Goal: Task Accomplishment & Management: Complete application form

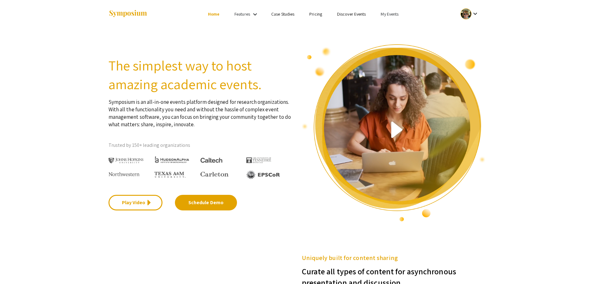
click at [475, 14] on mat-icon "keyboard_arrow_down" at bounding box center [474, 13] width 7 height 7
click at [471, 31] on button "My Account" at bounding box center [473, 30] width 38 height 15
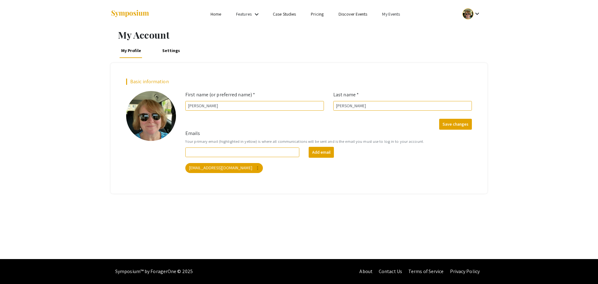
click at [173, 53] on link "Settings" at bounding box center [171, 50] width 21 height 15
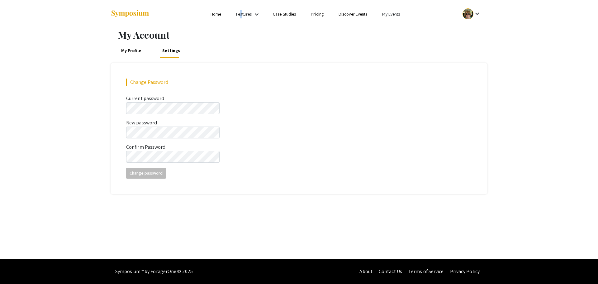
click at [241, 15] on link "Features" at bounding box center [244, 14] width 16 height 6
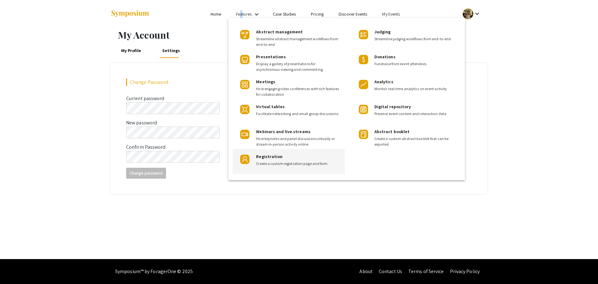
click at [273, 161] on span "Create a custom registration page and form" at bounding box center [298, 164] width 84 height 6
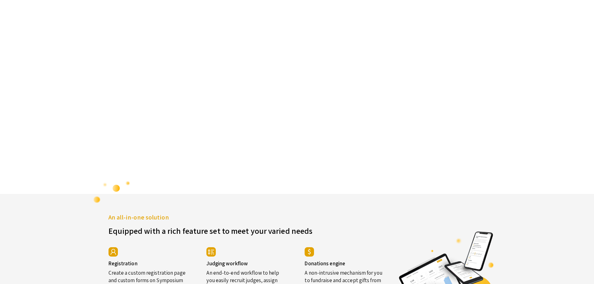
scroll to position [1063, 0]
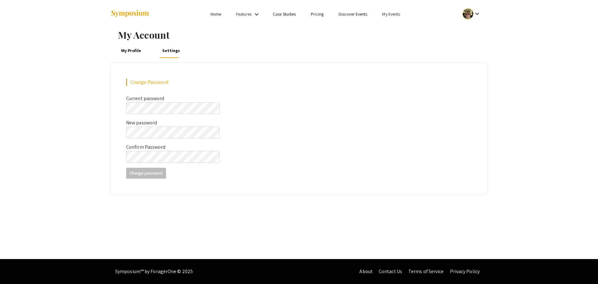
click at [392, 14] on link "My Events" at bounding box center [391, 14] width 18 height 6
click at [396, 31] on button "Events I've organized" at bounding box center [401, 27] width 53 height 15
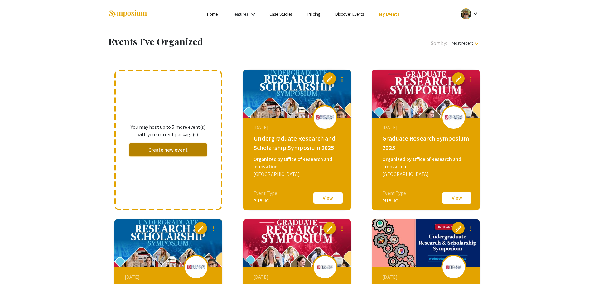
click at [160, 147] on button "Create new event" at bounding box center [168, 149] width 78 height 13
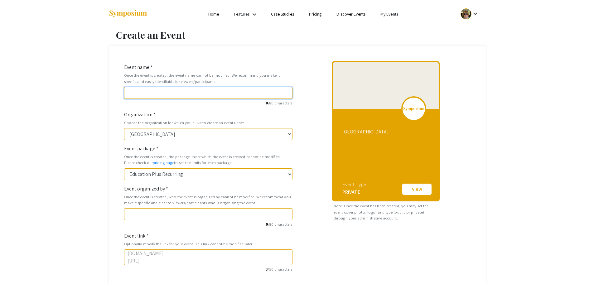
click at [140, 93] on input "Event name *" at bounding box center [208, 93] width 168 height 12
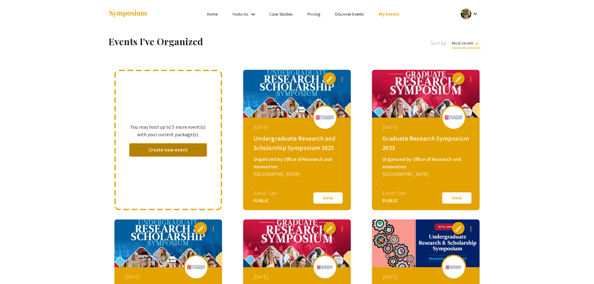
click at [162, 151] on button "Create new event" at bounding box center [168, 149] width 78 height 13
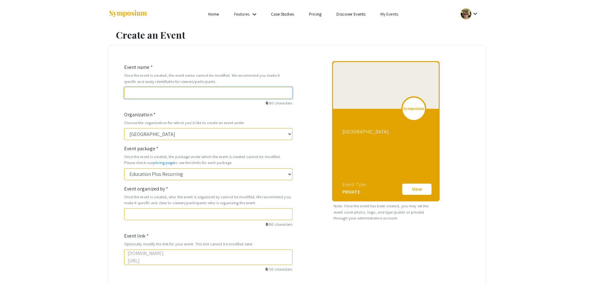
click at [139, 94] on input "Event name *" at bounding box center [208, 93] width 168 height 12
type input "G"
type input "g"
type input "Gr"
type input "gr"
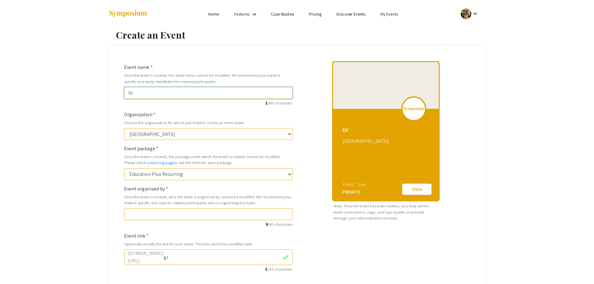
type input "Gra"
type input "gra"
type input "Grad"
type input "grad"
type input "Gradu"
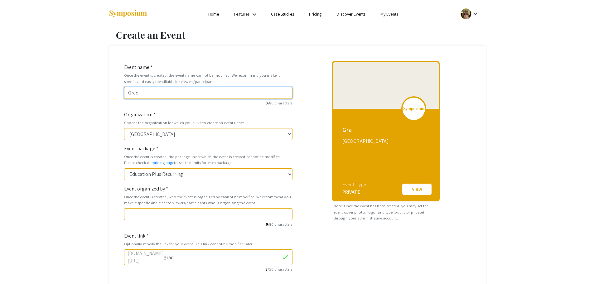
type input "gradu"
type input "Gradua"
type input "gradua"
type input "Graduat"
type input "graduat"
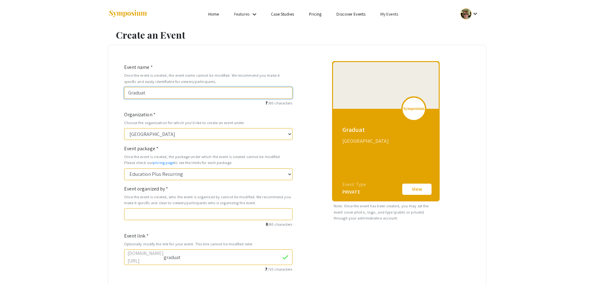
type input "Graduate"
type input "graduate"
type input "Graduate R"
type input "graduate-r"
type input "Graduate Re"
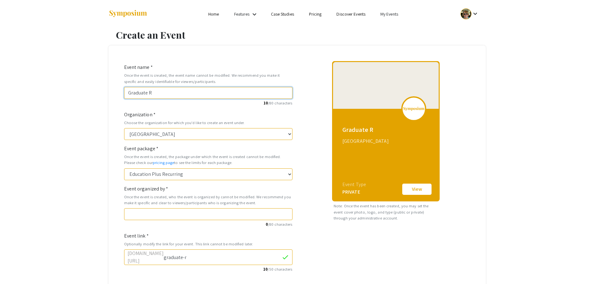
type input "graduate-re"
type input "Graduate Res"
type input "graduate-res"
type input "Graduate Rese"
type input "graduate-rese"
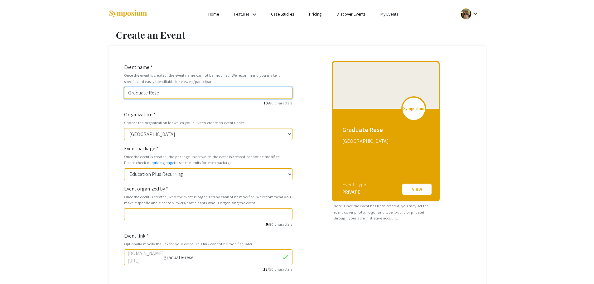
type input "Graduate Resea"
type input "graduate-resea"
type input "Graduate Resear"
type input "graduate-resear"
type input "Graduate Researc"
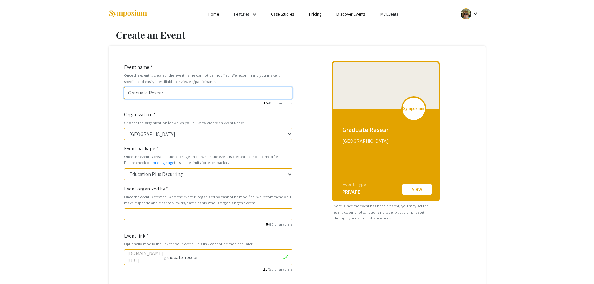
type input "graduate-researc"
type input "Graduate Research"
type input "graduate-research"
type input "Graduate Research S"
type input "graduate-research-s"
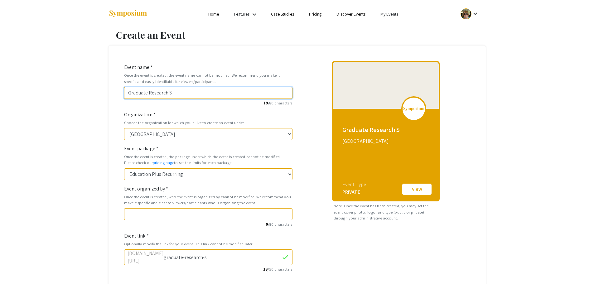
type input "Graduate Research Sy"
type input "graduate-research-sy"
type input "Graduate Research Sym"
type input "graduate-research-sym"
type input "Graduate Research Symp"
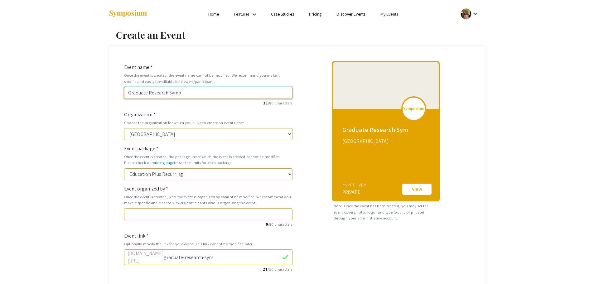
type input "graduate-research-symp"
type input "Graduate Research Sympo"
type input "graduate-research-sympo"
type input "Graduate Research Sympos"
type input "graduate-research-sympos"
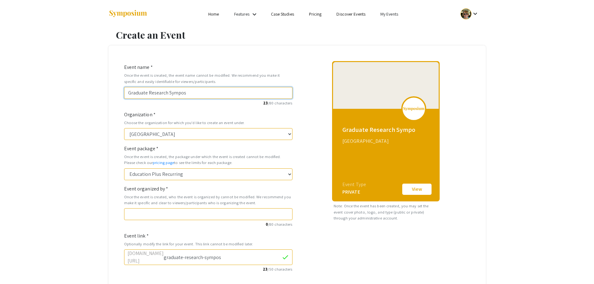
type input "Graduate Research Symposi"
type input "graduate-research-symposi"
type input "Graduate Research Symposiu"
type input "graduate-research-symposiu"
type input "Graduate Research Symposium"
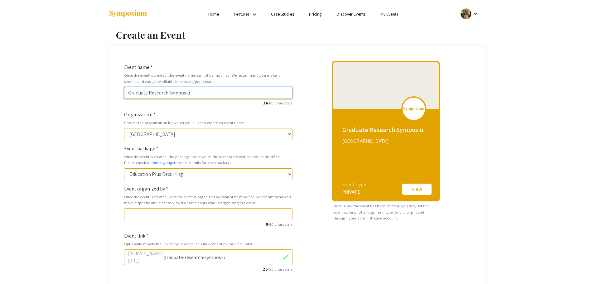
type input "graduate-research-symposium"
type input "Graduate Research Symposium 2"
type input "graduate-research-symposium-2"
type input "Graduate Research Symposium 20"
type input "graduate-research-symposium-20"
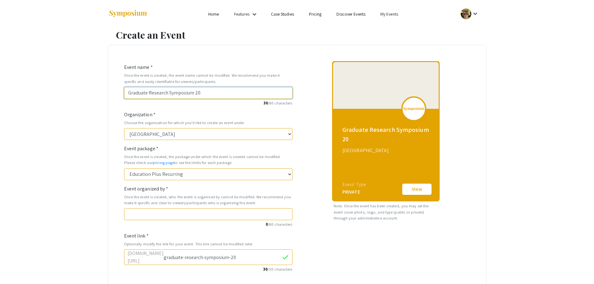
type input "Graduate Research Symposium 202"
type input "graduate-research-symposium-202"
type input "Graduate Research Symposium 2026"
type input "graduate-research-symposium-2026"
type input "Graduate Research Symposium 2026"
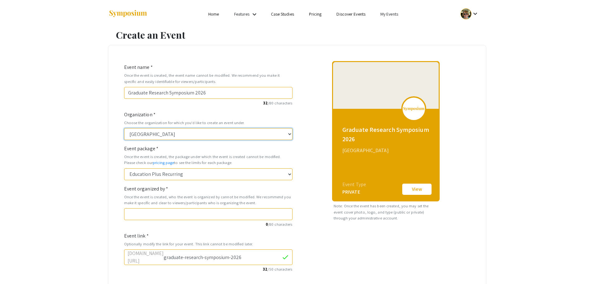
click at [287, 133] on select "[GEOGRAPHIC_DATA]" at bounding box center [208, 134] width 168 height 12
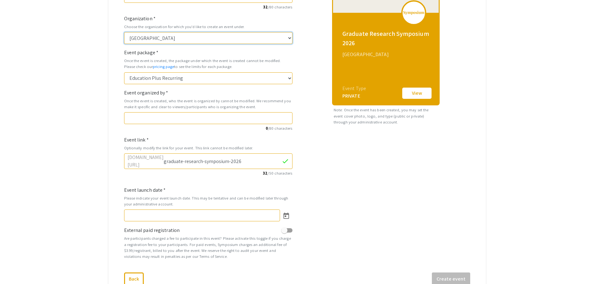
scroll to position [105, 0]
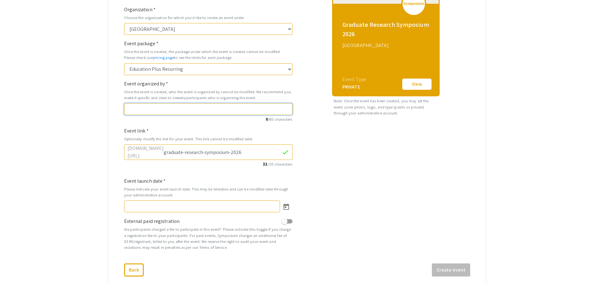
click at [133, 109] on input "Event organized by *" at bounding box center [208, 109] width 168 height 12
type input "Office of Research and Innovation"
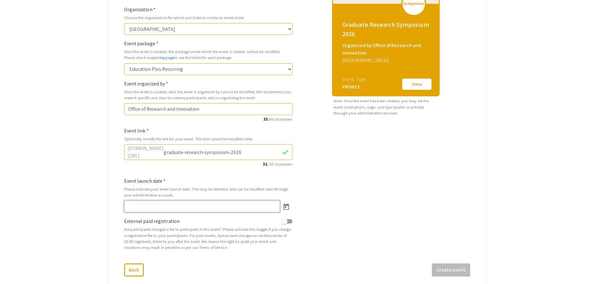
click at [138, 204] on input "Event launch date *" at bounding box center [202, 206] width 156 height 12
click at [286, 204] on icon "Open calendar" at bounding box center [285, 206] width 7 height 7
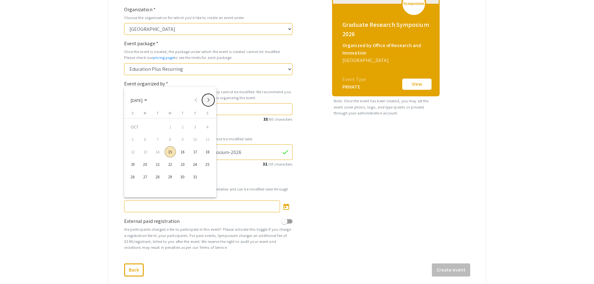
click at [208, 101] on button "Next month" at bounding box center [208, 100] width 12 height 12
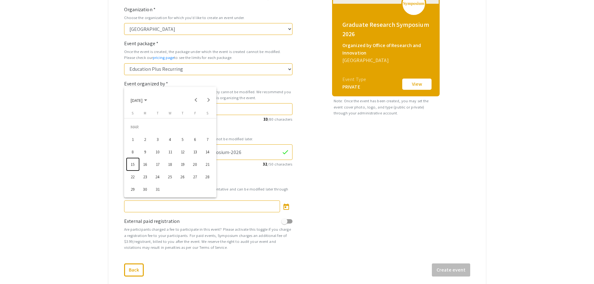
click at [132, 166] on div "15" at bounding box center [132, 164] width 11 height 11
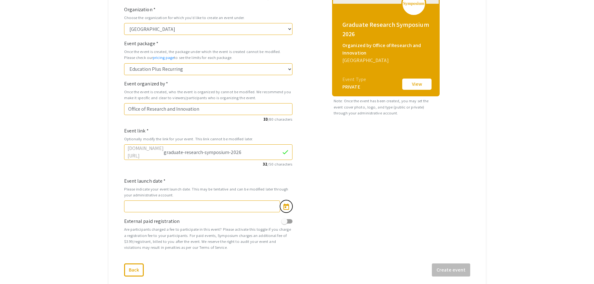
type input "[DATE]"
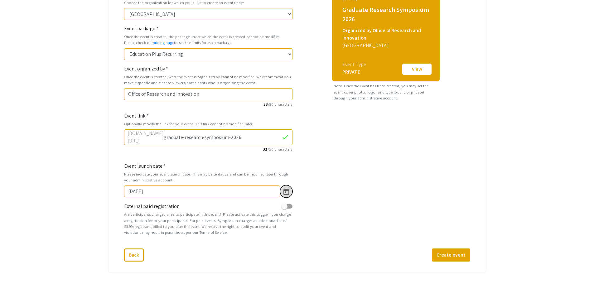
scroll to position [145, 0]
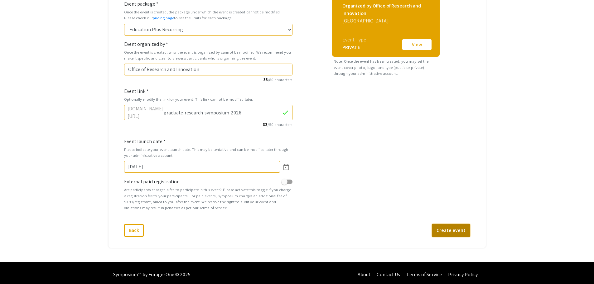
click at [444, 227] on button "Create event" at bounding box center [451, 230] width 38 height 13
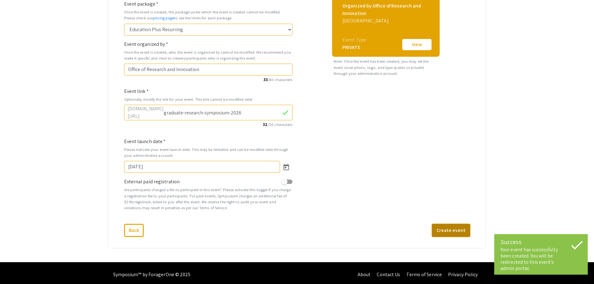
select select "473"
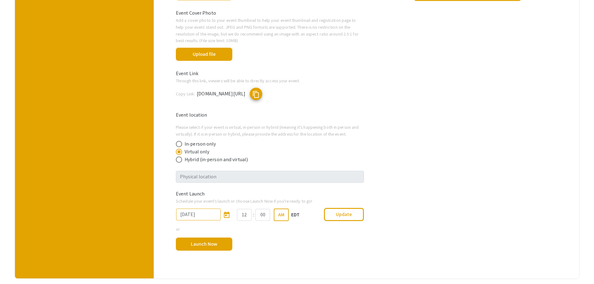
scroll to position [259, 0]
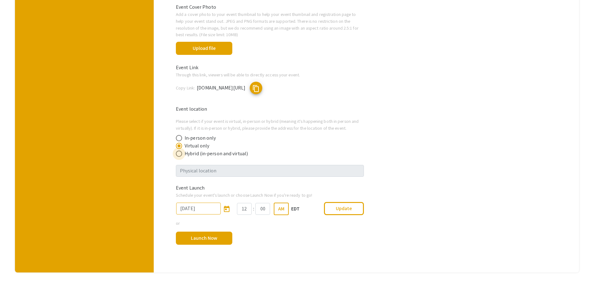
click at [180, 155] on span at bounding box center [179, 153] width 6 height 6
click at [180, 155] on input "Hybrid (in-person and virtual)" at bounding box center [179, 153] width 6 height 6
radio input "true"
click at [218, 171] on input "text" at bounding box center [270, 171] width 188 height 12
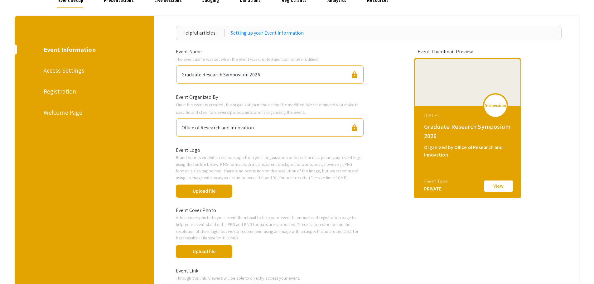
scroll to position [48, 0]
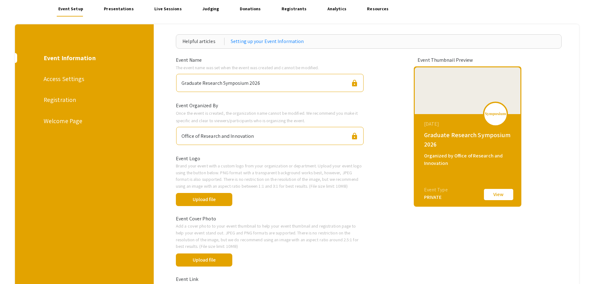
type input "Power Center"
click at [57, 100] on div "Registration" at bounding box center [84, 99] width 80 height 9
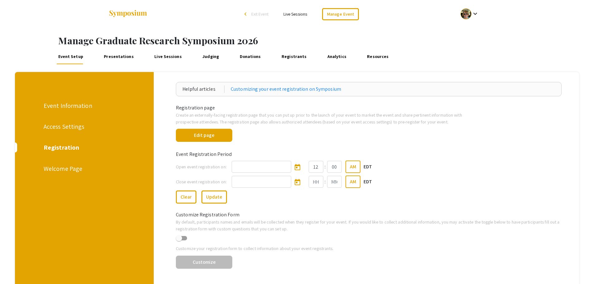
click at [60, 170] on div "Welcome Page" at bounding box center [84, 168] width 80 height 9
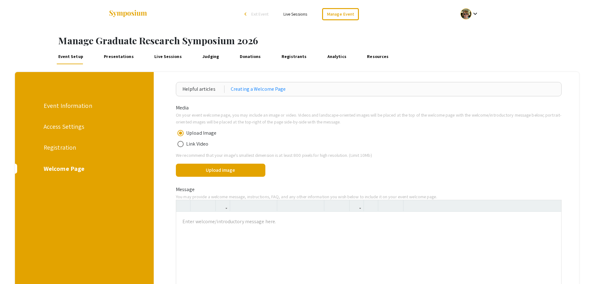
click at [69, 104] on div "Event Information" at bounding box center [84, 105] width 80 height 9
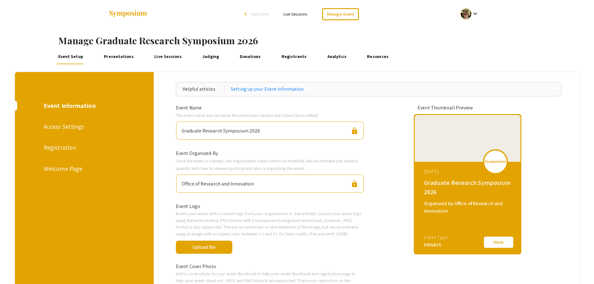
click at [55, 125] on div "Access Settings" at bounding box center [84, 126] width 80 height 9
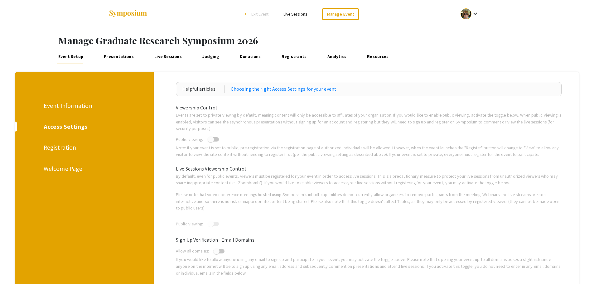
click at [53, 149] on div "Registration" at bounding box center [84, 147] width 80 height 9
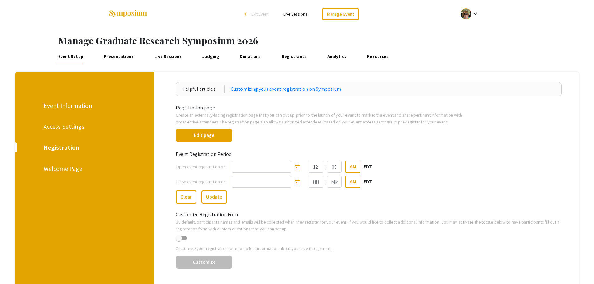
click at [289, 56] on link "Registrants" at bounding box center [294, 56] width 28 height 15
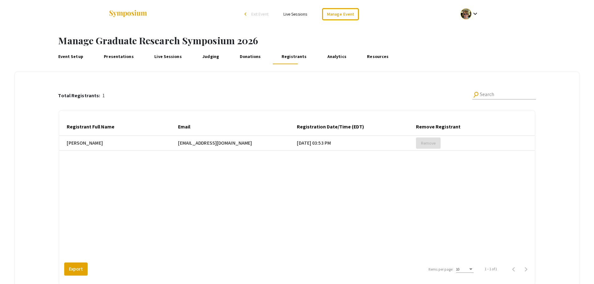
click at [246, 57] on link "Donations" at bounding box center [250, 56] width 24 height 15
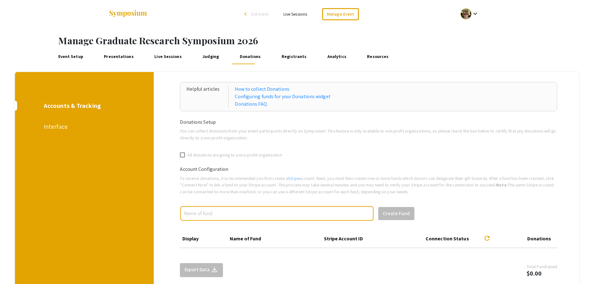
click at [201, 57] on link "Judging" at bounding box center [210, 56] width 19 height 15
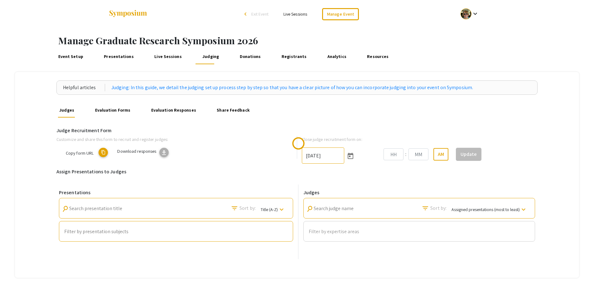
type input "[DATE]"
type input "02"
type input "53"
click at [163, 54] on link "Live Sessions" at bounding box center [168, 56] width 30 height 15
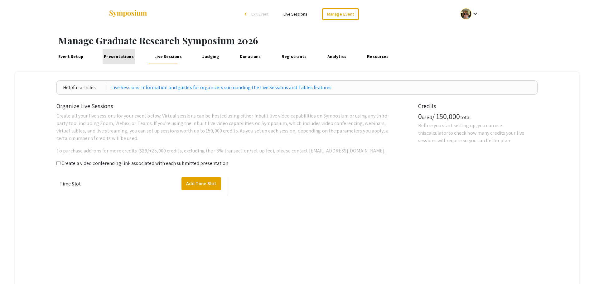
click at [120, 56] on link "Presentations" at bounding box center [119, 56] width 33 height 15
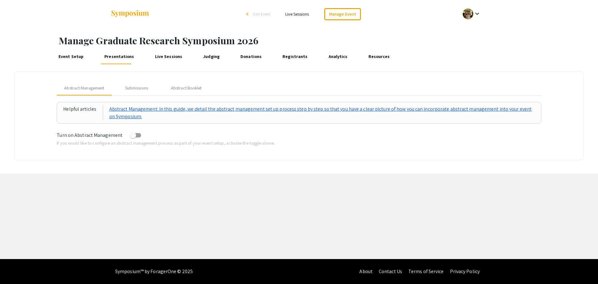
click at [152, 110] on link "Abstract Management: In this guide, we detail the abstract management set up pr…" at bounding box center [322, 112] width 426 height 15
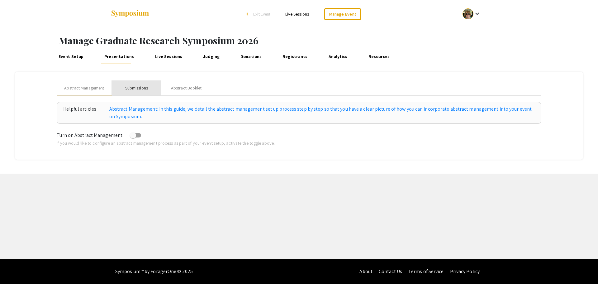
click at [133, 89] on div "Submissions" at bounding box center [136, 88] width 23 height 7
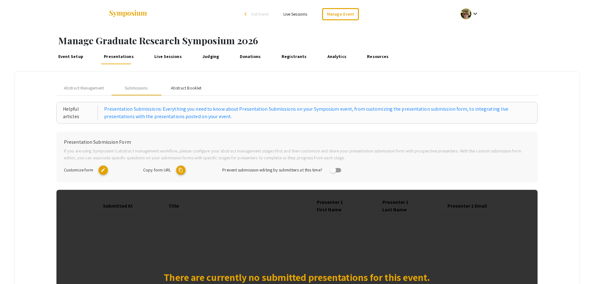
click at [184, 88] on div "Abstract Booklet" at bounding box center [186, 88] width 31 height 7
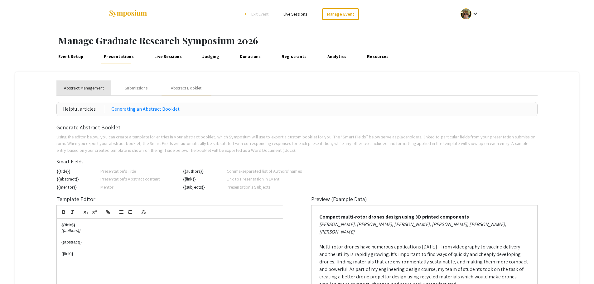
drag, startPoint x: 85, startPoint y: 88, endPoint x: 80, endPoint y: 86, distance: 5.4
click at [85, 88] on span "Abstract Management" at bounding box center [84, 88] width 40 height 7
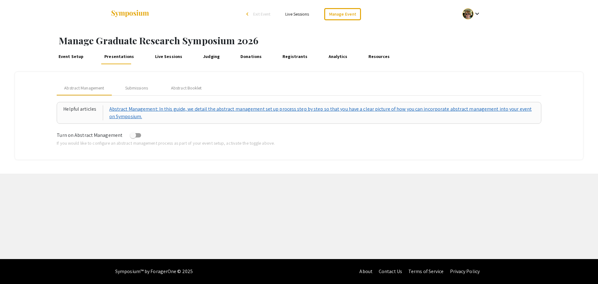
click at [135, 107] on link "Abstract Management: In this guide, we detail the abstract management set up pr…" at bounding box center [322, 112] width 426 height 15
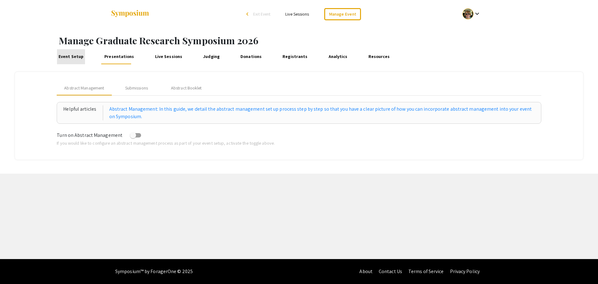
click at [74, 59] on link "Event Setup" at bounding box center [71, 56] width 28 height 15
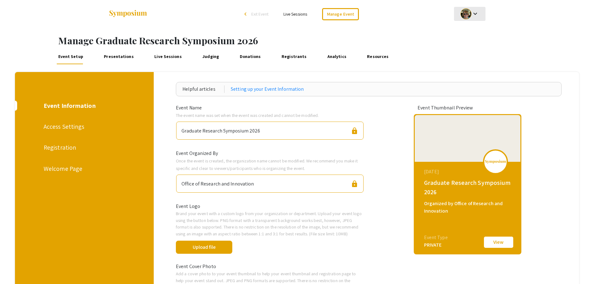
click at [477, 14] on mat-icon "keyboard_arrow_down" at bounding box center [474, 13] width 7 height 7
click at [379, 27] on div at bounding box center [297, 142] width 594 height 284
click at [253, 13] on span "Exit Event" at bounding box center [259, 14] width 17 height 6
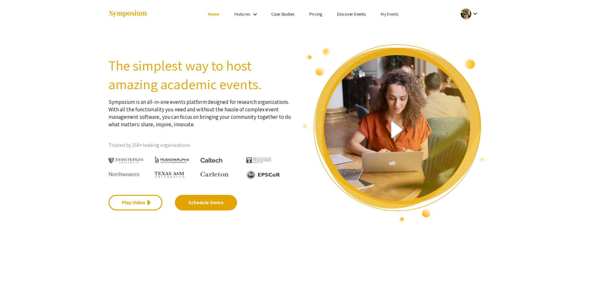
click at [389, 14] on link "My Events" at bounding box center [389, 14] width 18 height 6
click at [399, 28] on button "Events I've organized" at bounding box center [399, 27] width 53 height 15
